Goal: Navigation & Orientation: Find specific page/section

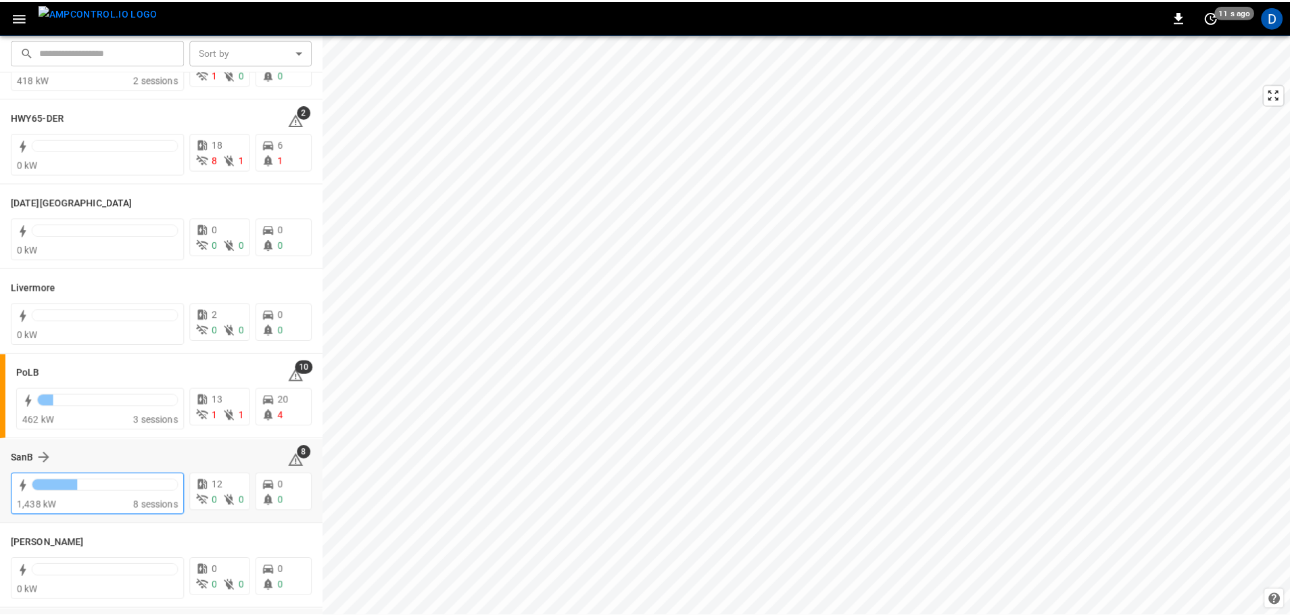
scroll to position [203, 0]
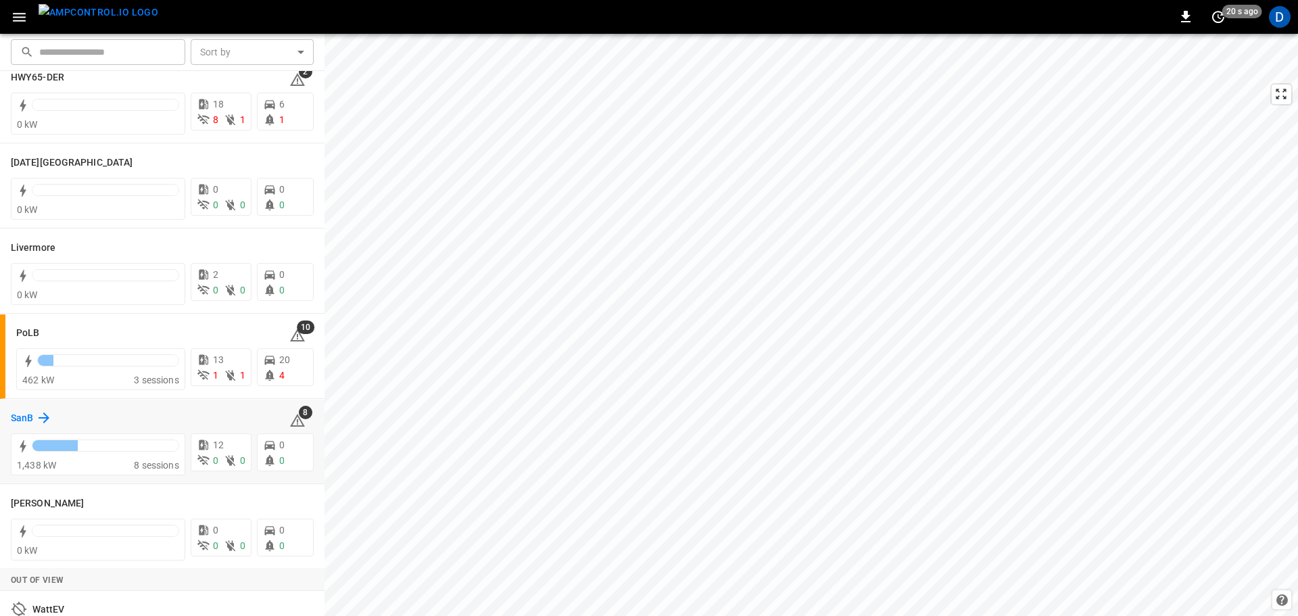
click at [26, 419] on h6 "SanB" at bounding box center [22, 418] width 22 height 15
